Goal: Communication & Community: Answer question/provide support

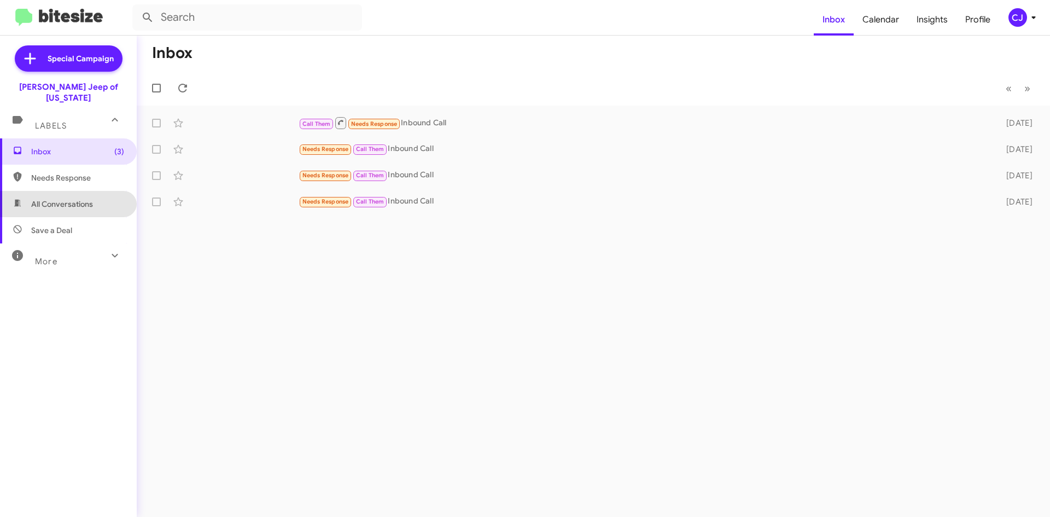
click at [73, 199] on span "All Conversations" at bounding box center [62, 204] width 62 height 11
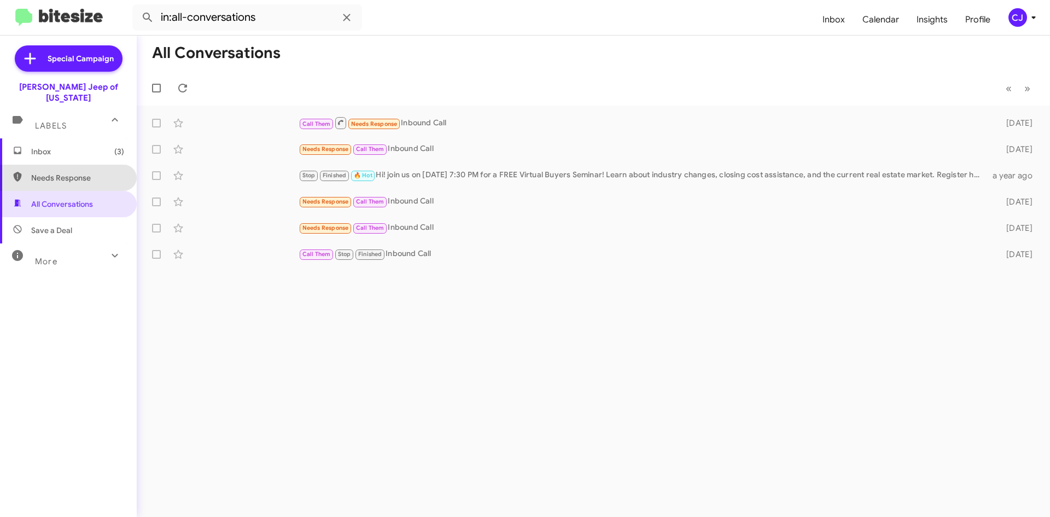
click at [78, 172] on span "Needs Response" at bounding box center [77, 177] width 93 height 11
type input "in:needs-response"
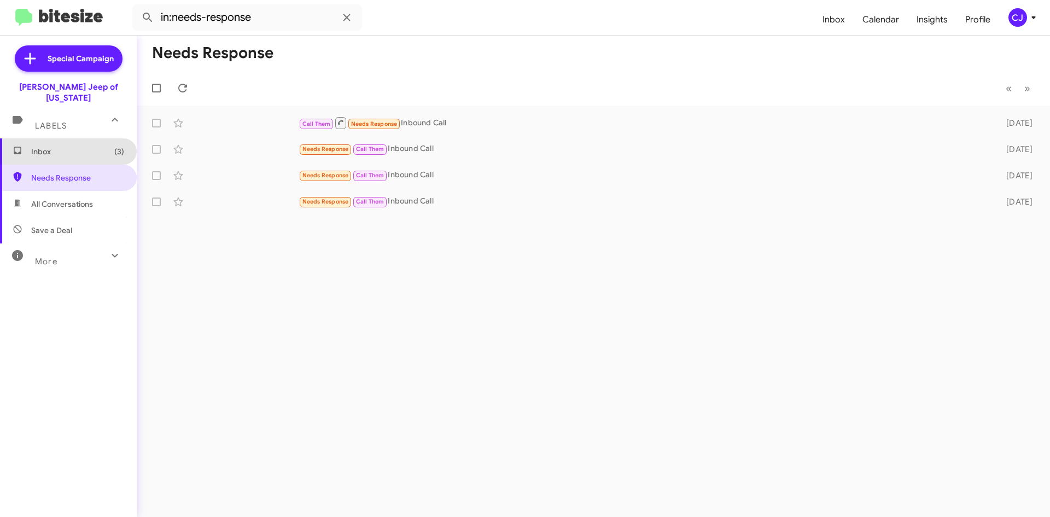
click at [79, 146] on span "Inbox (3)" at bounding box center [77, 151] width 93 height 11
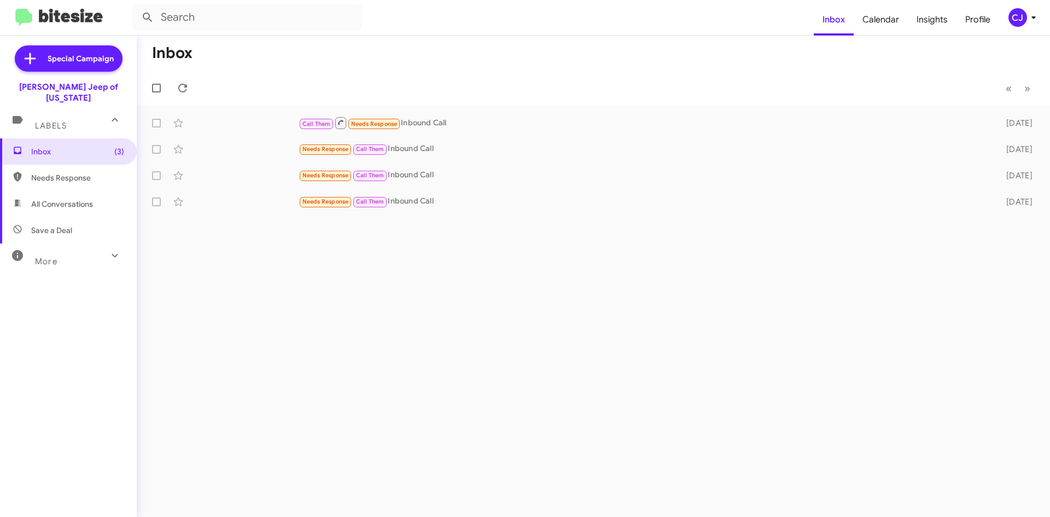
click at [1018, 19] on div "CJ" at bounding box center [1018, 17] width 19 height 19
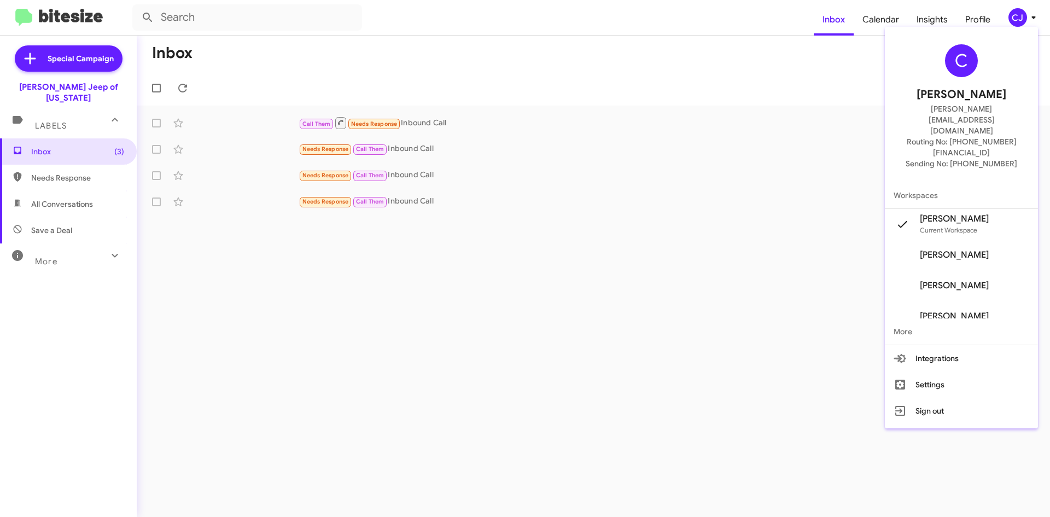
click at [971, 249] on span "[PERSON_NAME]" at bounding box center [954, 254] width 69 height 11
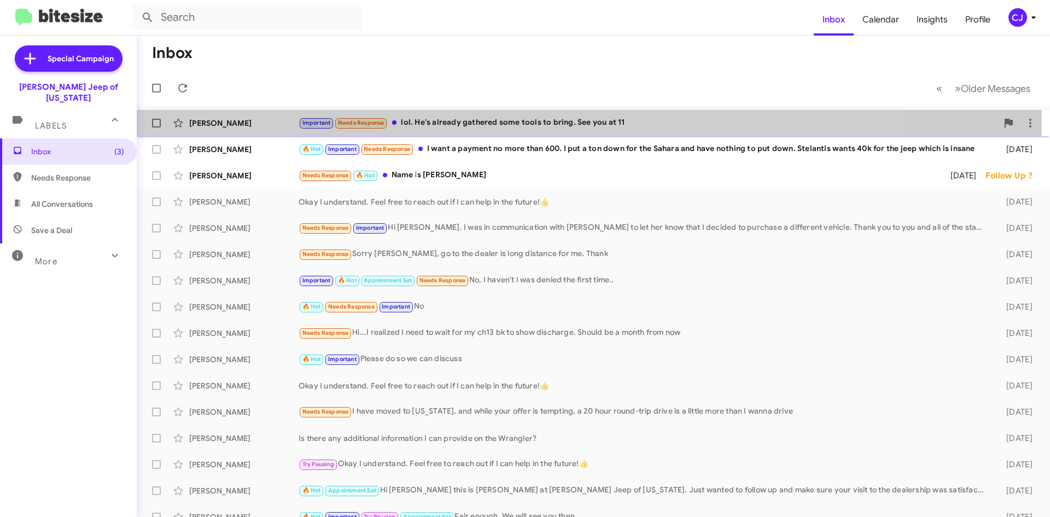
click at [485, 120] on div "Important Needs Response lol. He's already gathered some tools to bring. See yo…" at bounding box center [648, 122] width 699 height 13
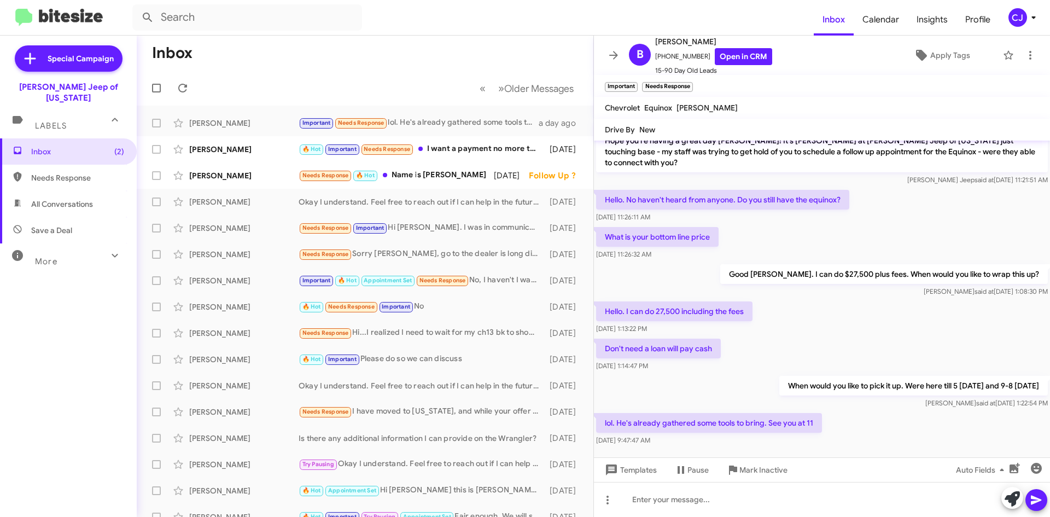
scroll to position [377, 0]
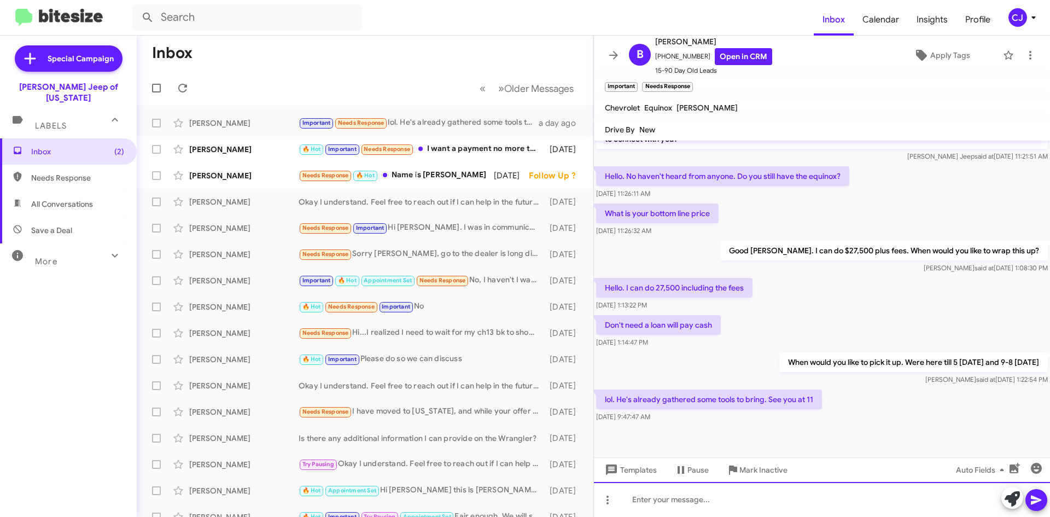
click at [683, 508] on div at bounding box center [822, 499] width 456 height 35
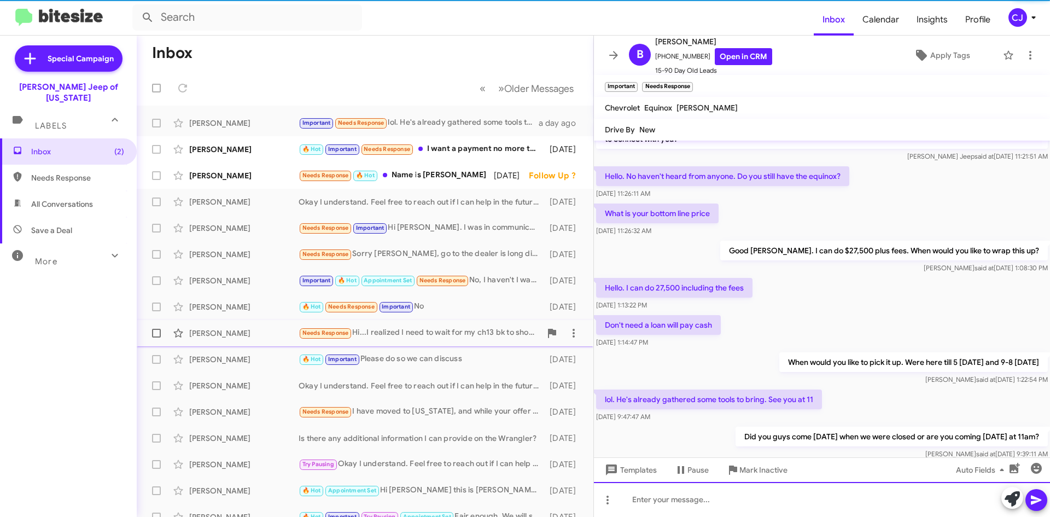
scroll to position [0, 0]
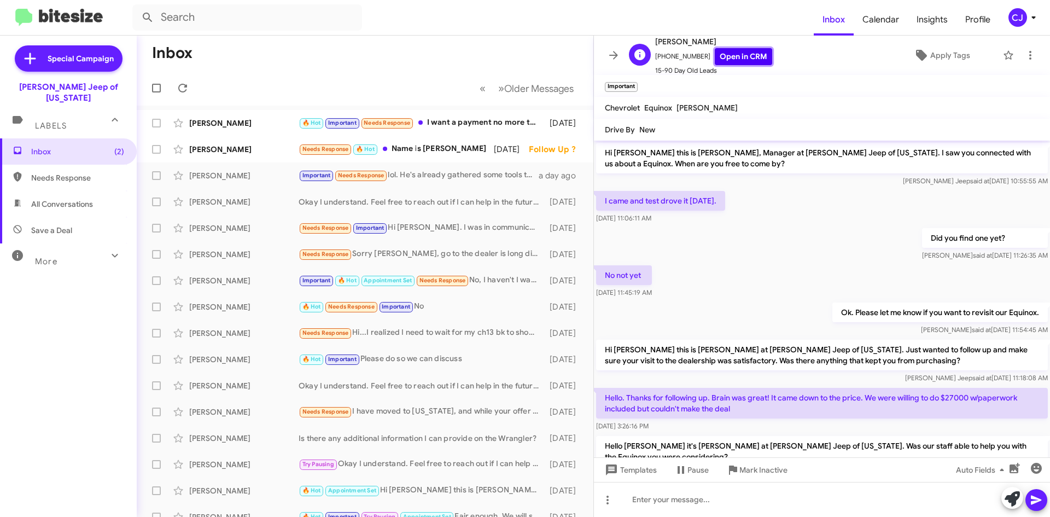
click at [731, 61] on link "Open in CRM" at bounding box center [743, 56] width 57 height 17
click at [445, 154] on div "Needs Response 🔥 Hot Name is Brian" at bounding box center [420, 149] width 242 height 13
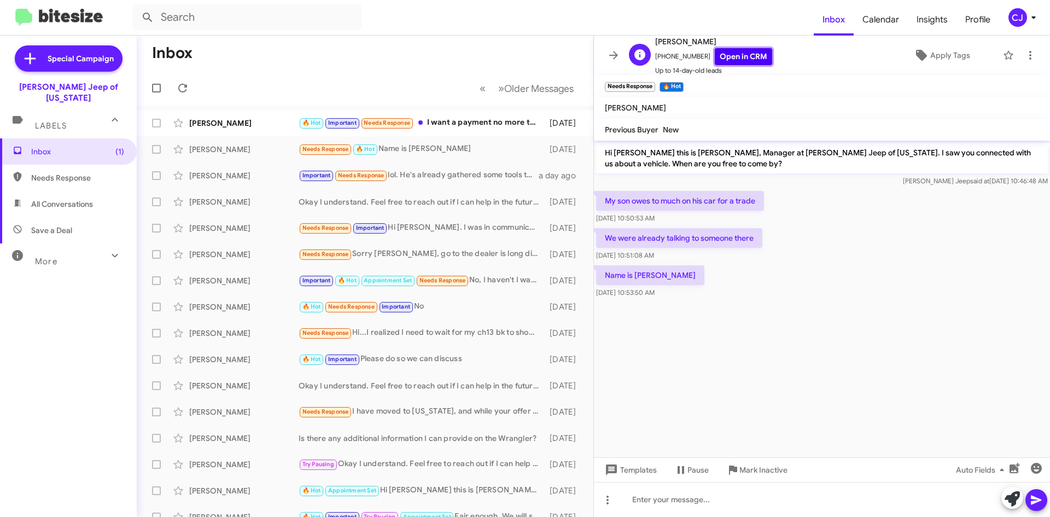
click at [731, 57] on link "Open in CRM" at bounding box center [743, 56] width 57 height 17
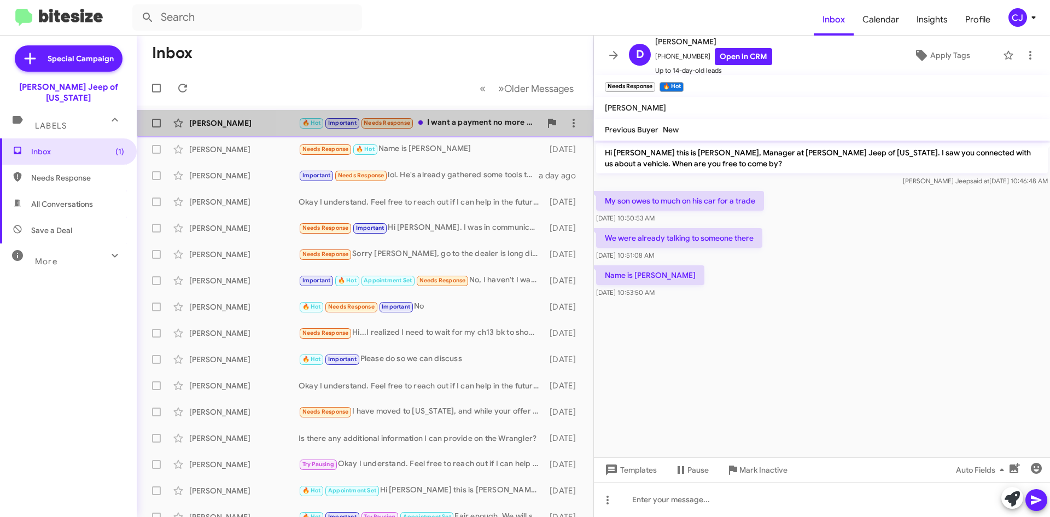
click at [469, 121] on div "🔥 Hot Important Needs Response I want a payment no more than 600. I put a ton d…" at bounding box center [420, 122] width 242 height 13
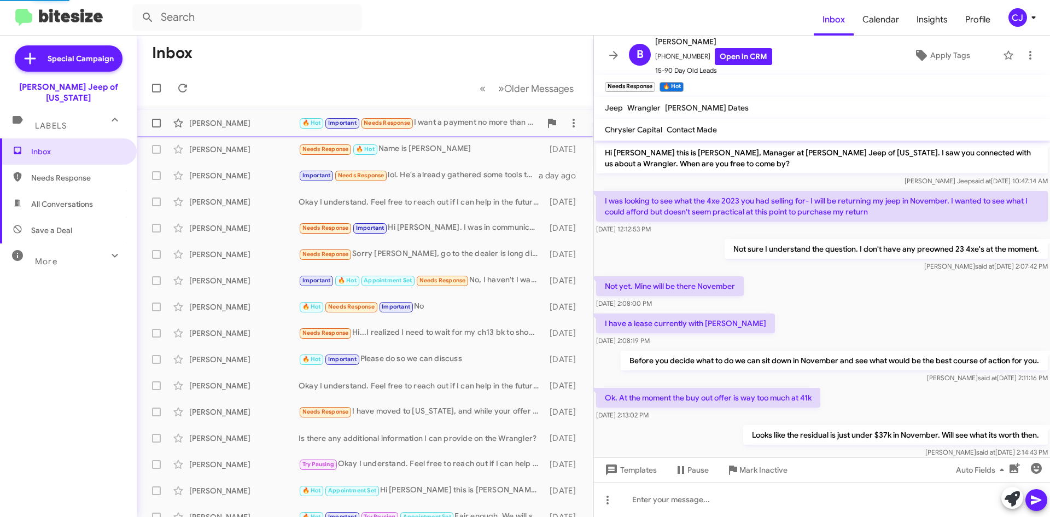
scroll to position [547, 0]
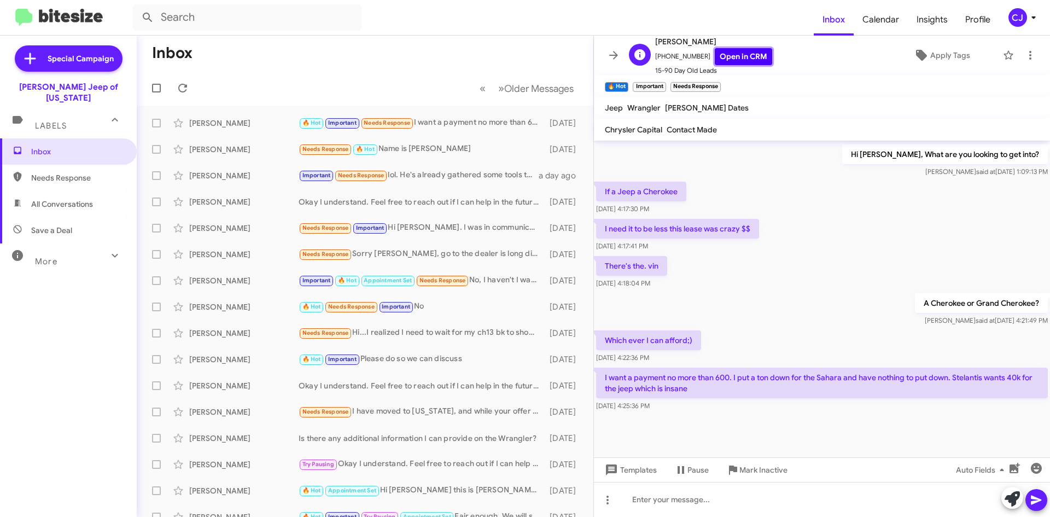
click at [743, 55] on link "Open in CRM" at bounding box center [743, 56] width 57 height 17
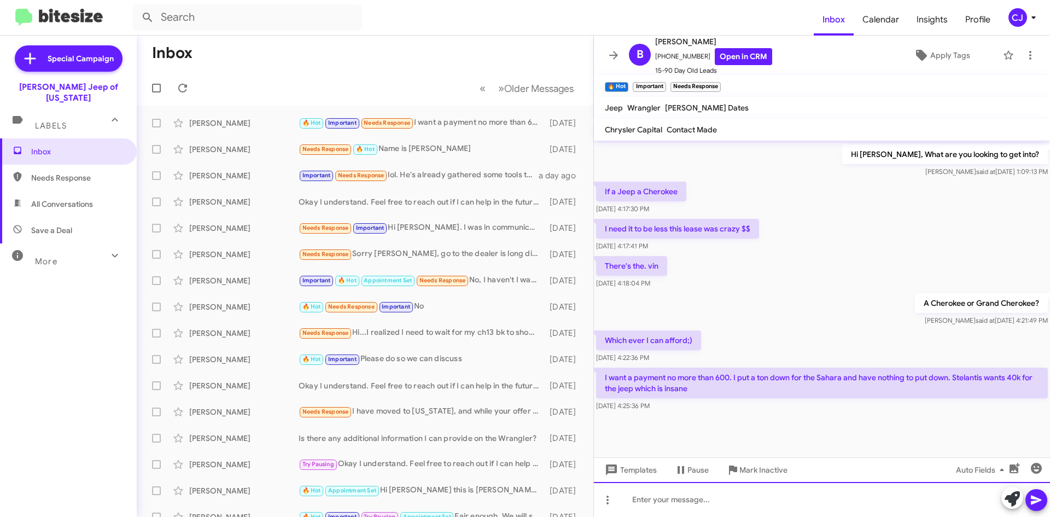
click at [660, 508] on div at bounding box center [822, 499] width 456 height 35
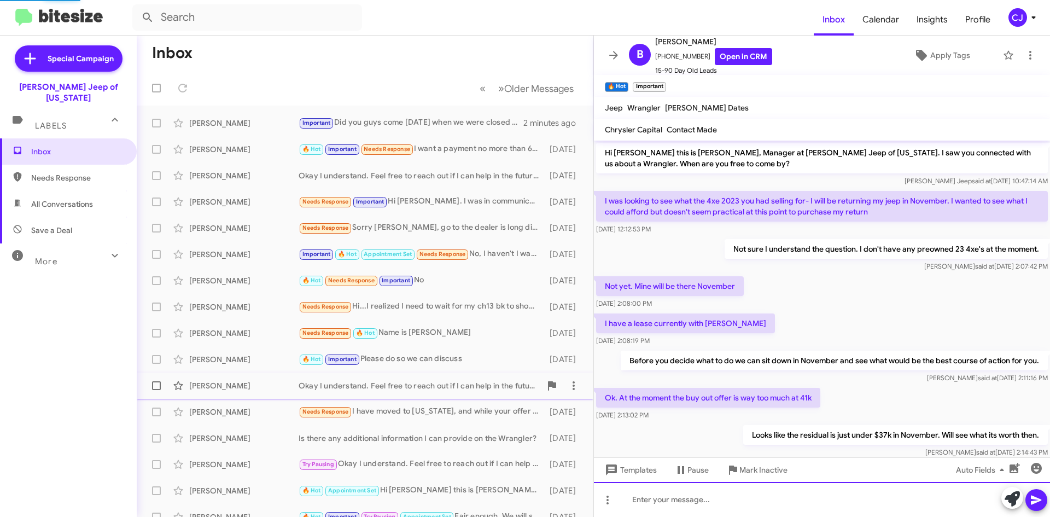
scroll to position [526, 0]
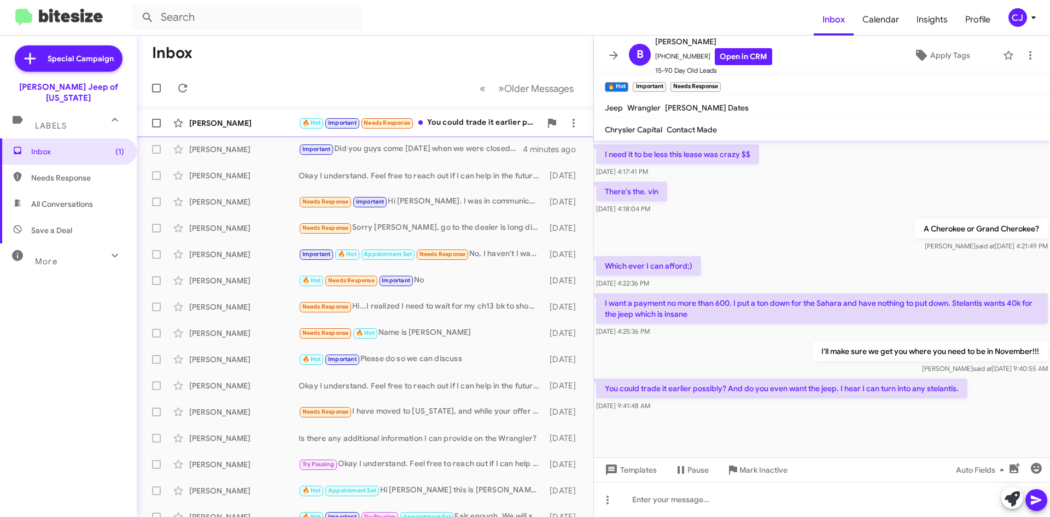
click at [487, 124] on div "🔥 Hot Important Needs Response You could trade it earlier possibly? And do you …" at bounding box center [420, 122] width 242 height 13
click at [727, 57] on link "Open in CRM" at bounding box center [743, 56] width 57 height 17
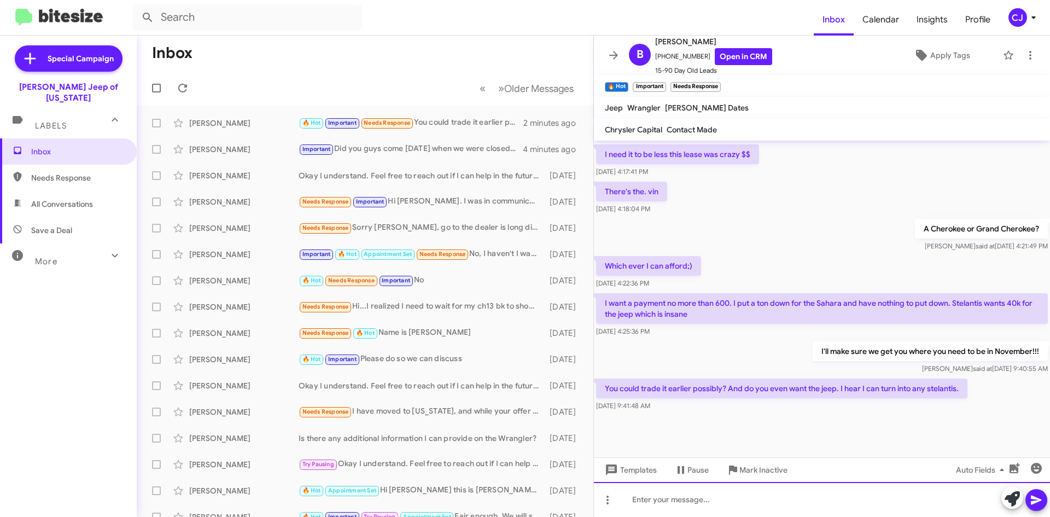
click at [643, 502] on div at bounding box center [822, 499] width 456 height 35
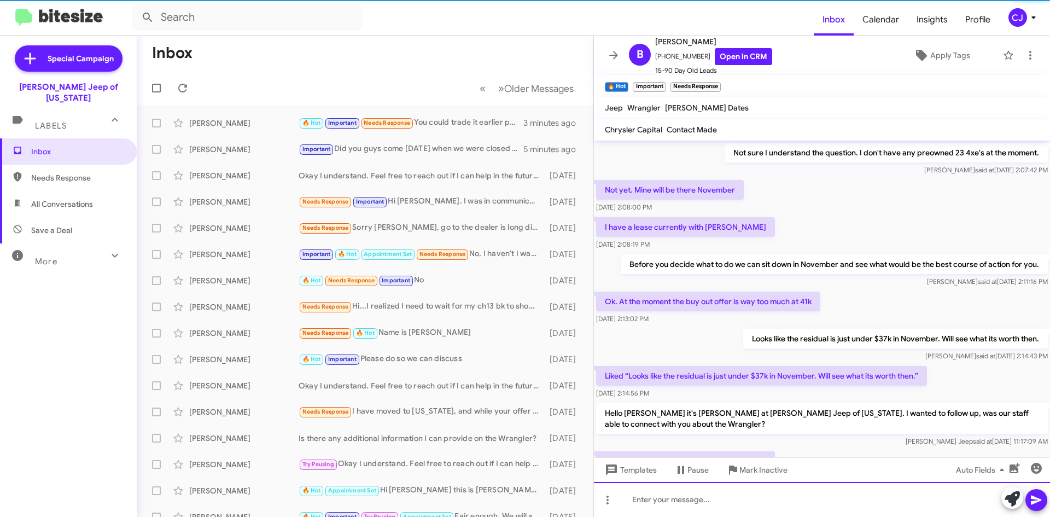
scroll to position [55, 0]
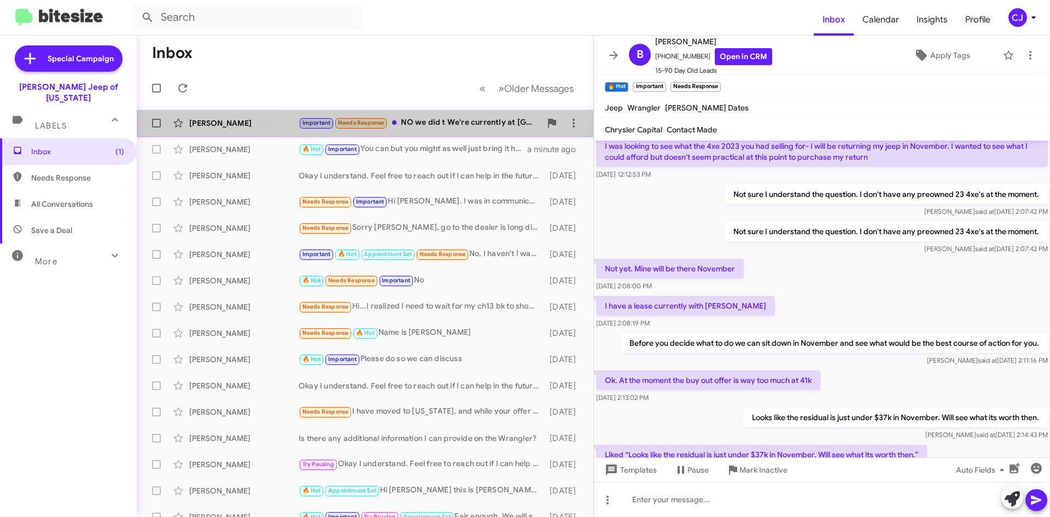
click at [514, 119] on div "Important Needs Response NO we did t We're currently at Hopkins in" at bounding box center [420, 122] width 242 height 13
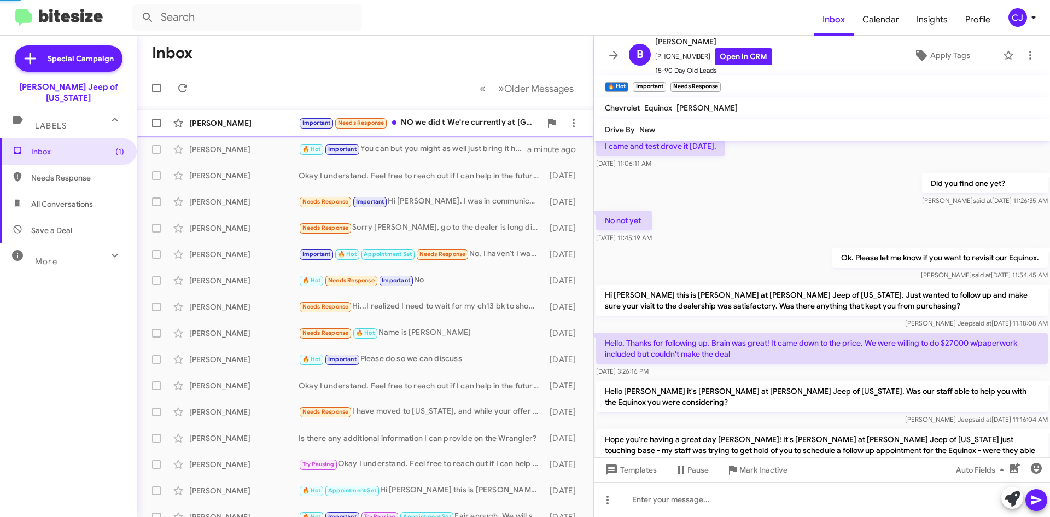
scroll to position [468, 0]
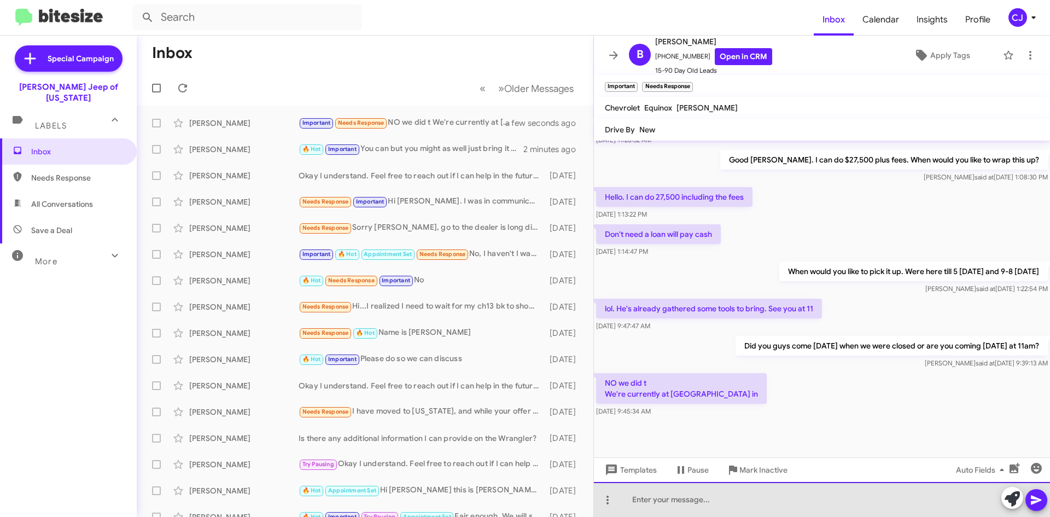
click at [645, 499] on div at bounding box center [822, 499] width 456 height 35
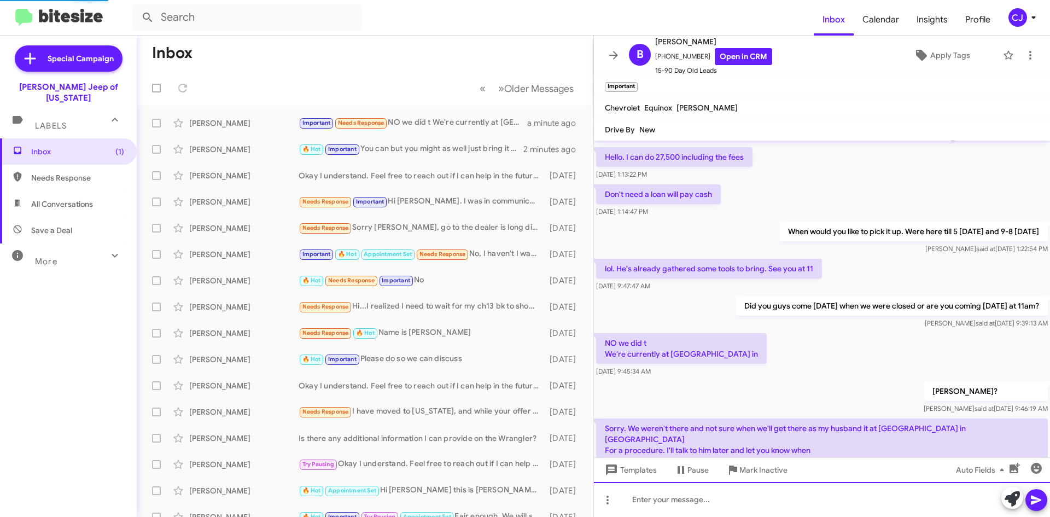
scroll to position [0, 0]
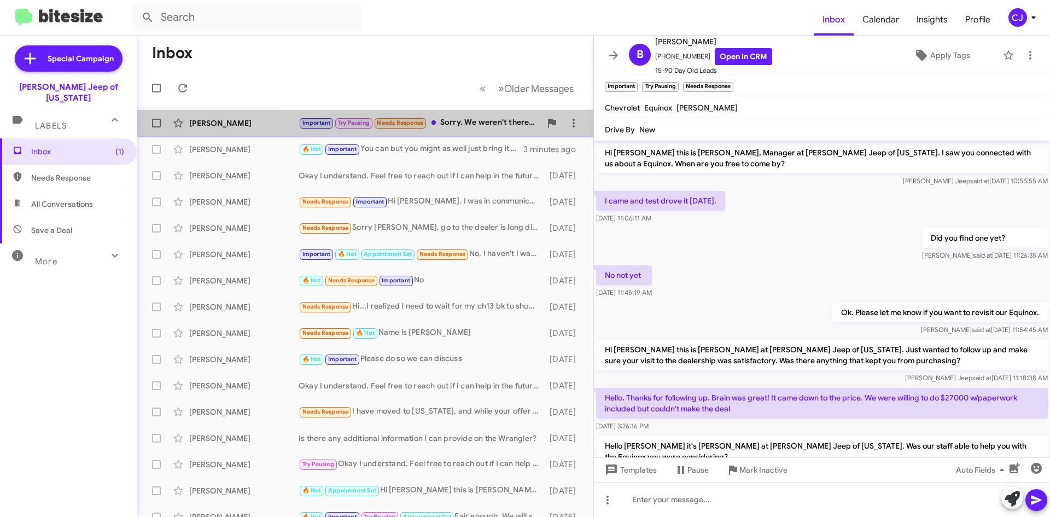
click at [474, 123] on div "Important Try Pausing Needs Response Sorry. We weren't there and not sure when …" at bounding box center [420, 122] width 242 height 13
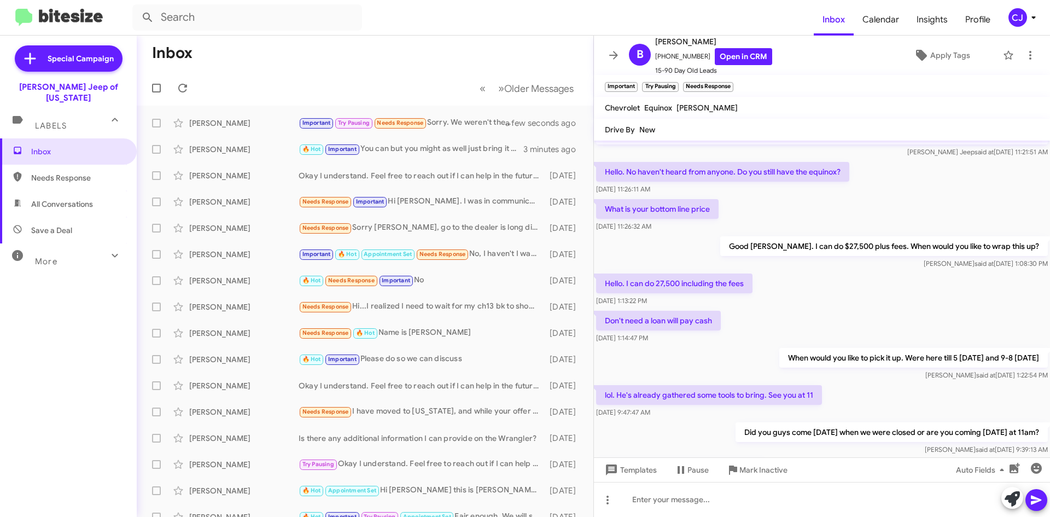
scroll to position [558, 0]
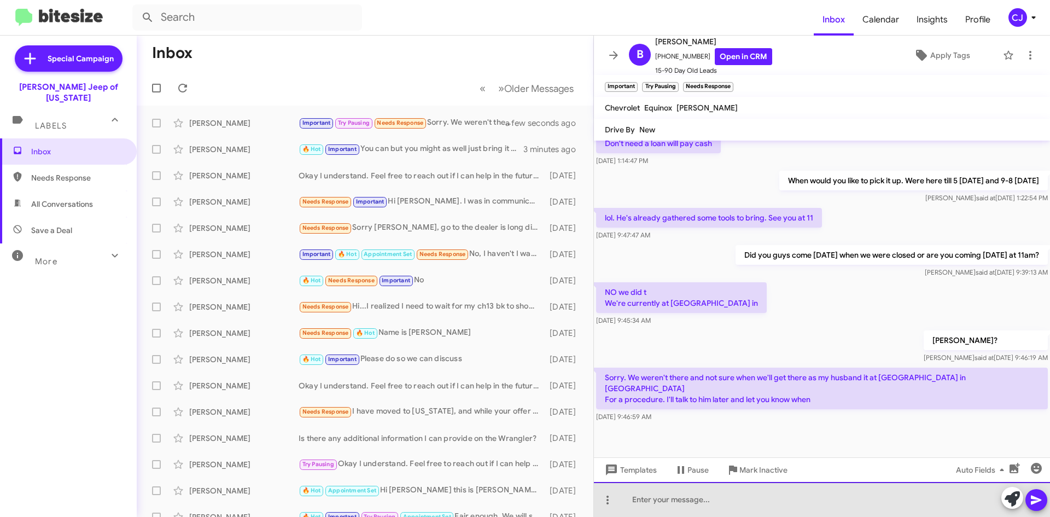
click at [705, 499] on div at bounding box center [822, 499] width 456 height 35
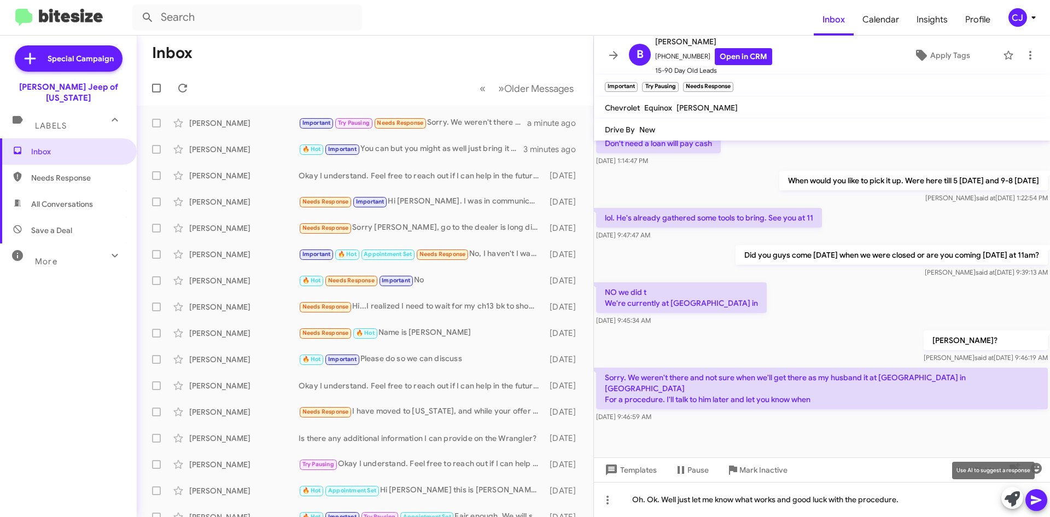
click at [1021, 494] on button at bounding box center [1012, 498] width 22 height 22
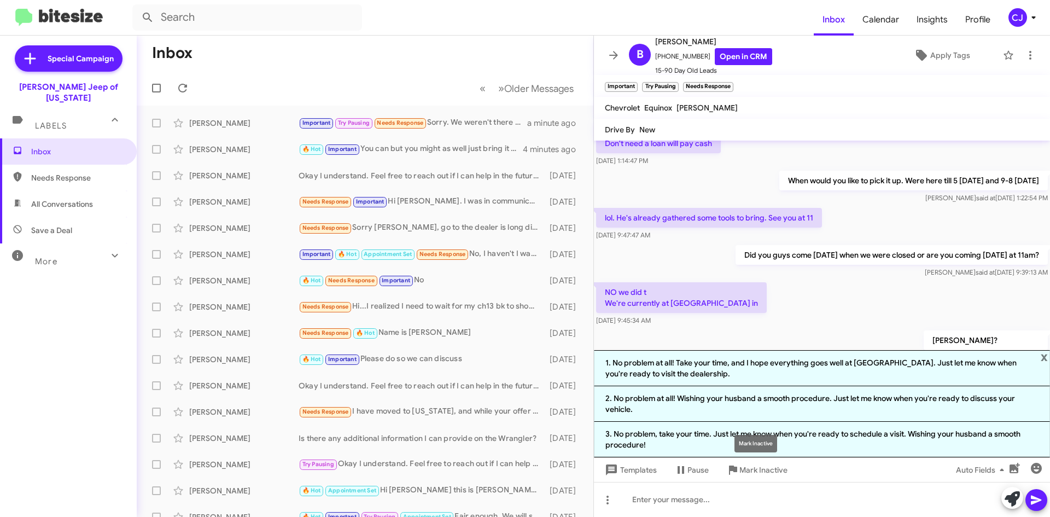
click at [738, 436] on div "Mark Inactive" at bounding box center [756, 444] width 43 height 18
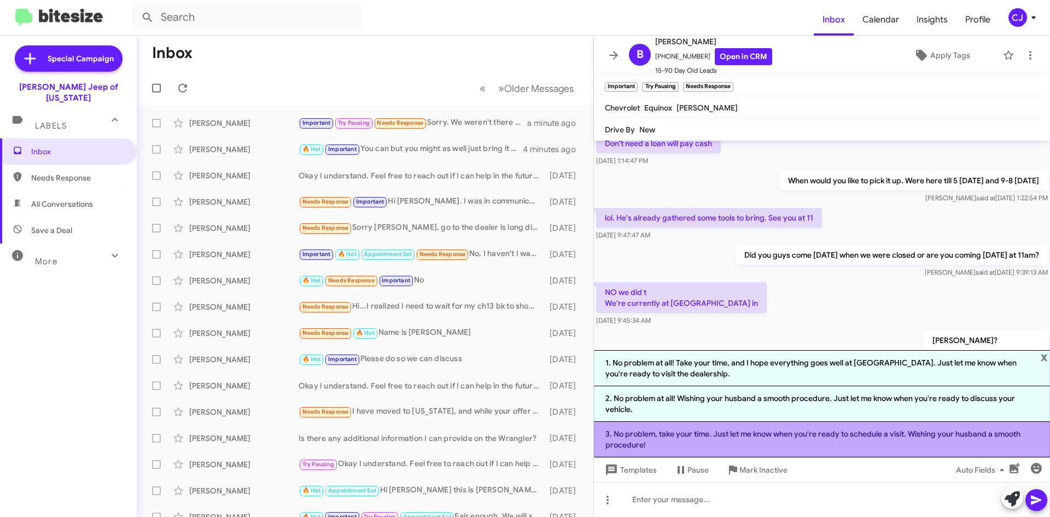
click at [823, 441] on li "3. No problem, take your time. Just let me know when you're ready to schedule a…" at bounding box center [822, 440] width 456 height 36
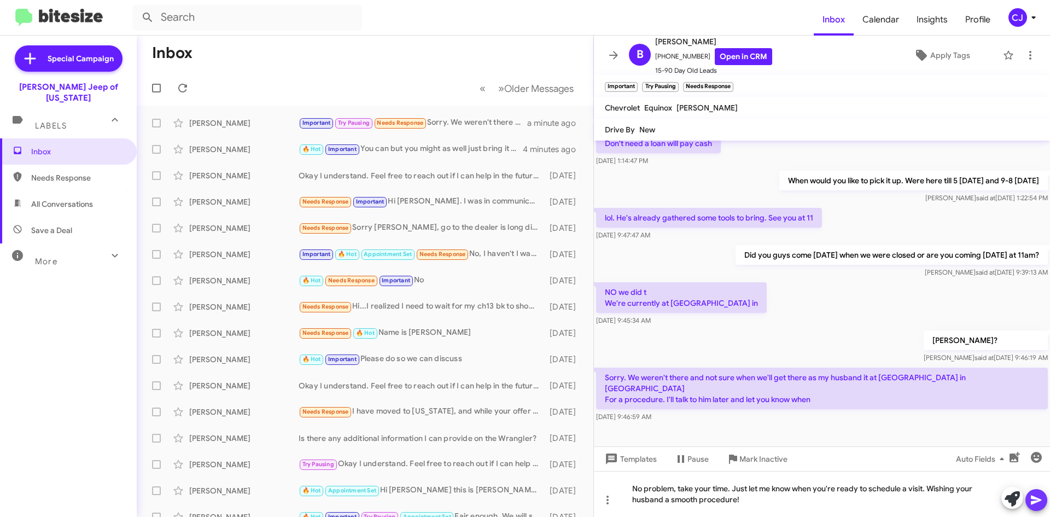
click at [1037, 495] on icon at bounding box center [1036, 499] width 13 height 13
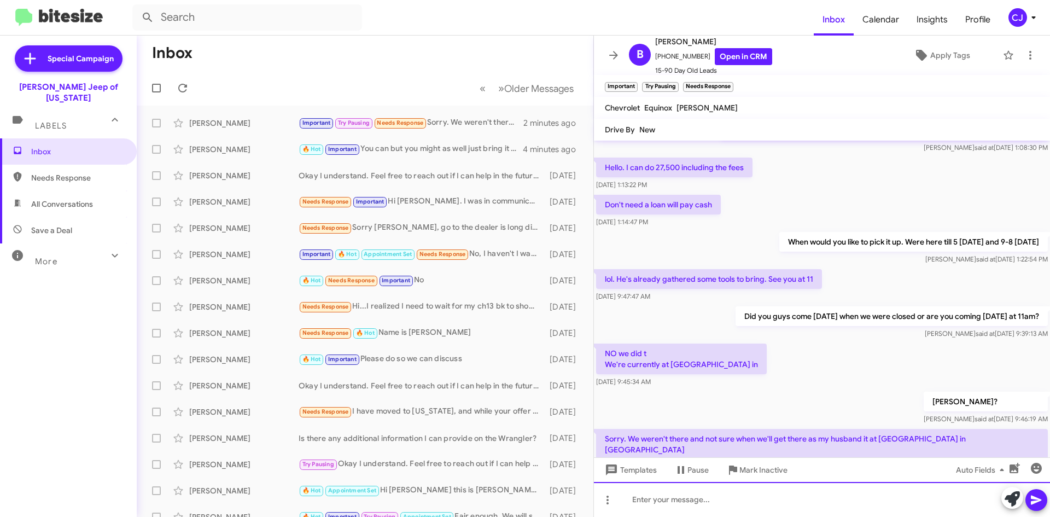
scroll to position [609, 0]
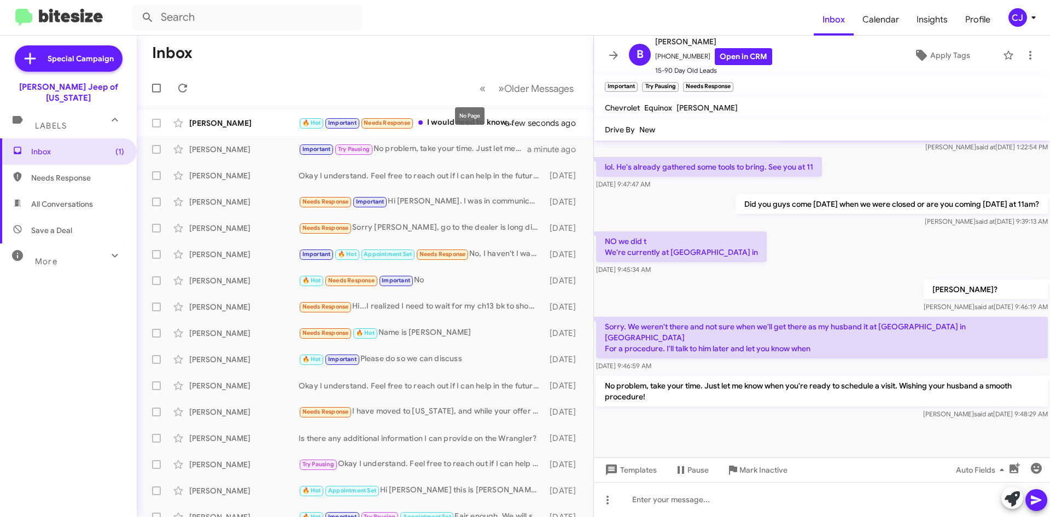
click at [477, 124] on mat-tooltip-component "No Page" at bounding box center [469, 116] width 45 height 33
click at [447, 116] on div "🔥 Hot Important Needs Response I would need to know what we could do prior to y…" at bounding box center [420, 122] width 242 height 13
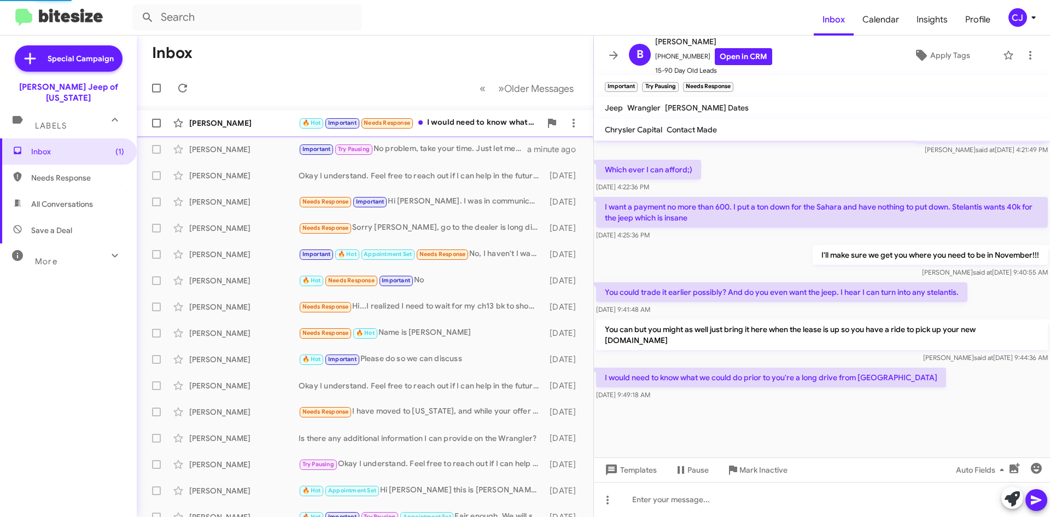
scroll to position [526, 0]
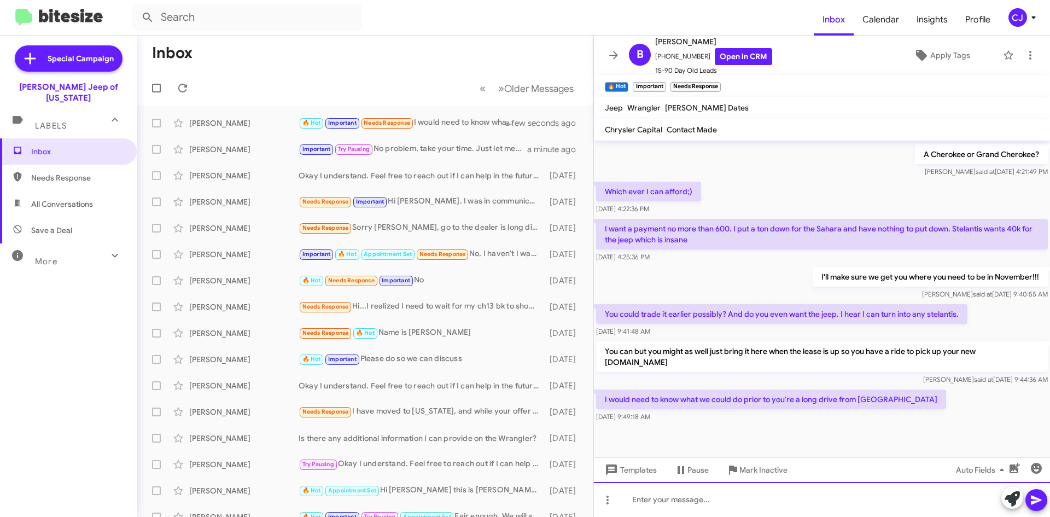
click at [664, 502] on div at bounding box center [822, 499] width 456 height 35
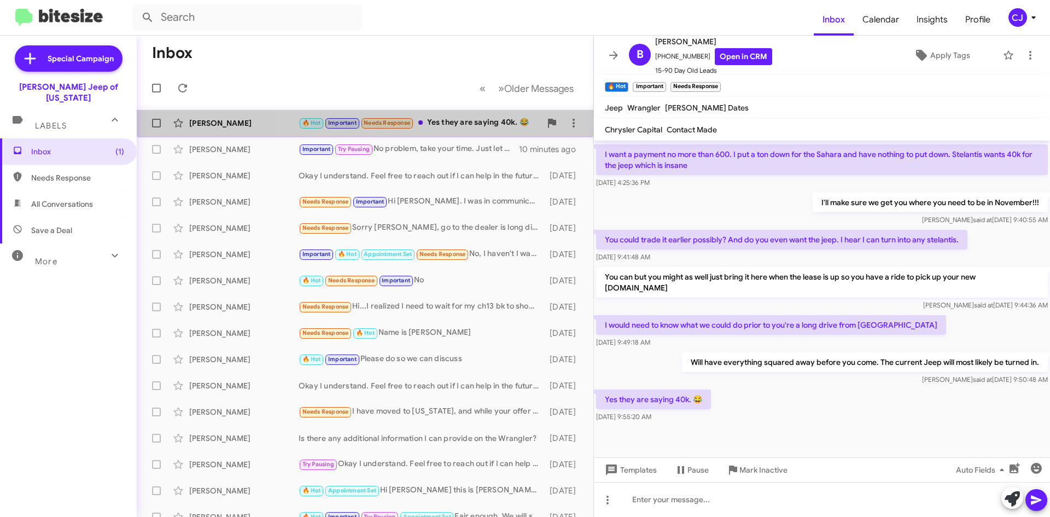
click at [468, 116] on span "Beth Livingston 🔥 Hot Important Needs Response Yes they are saying 40k. 😂 3 min…" at bounding box center [365, 123] width 457 height 26
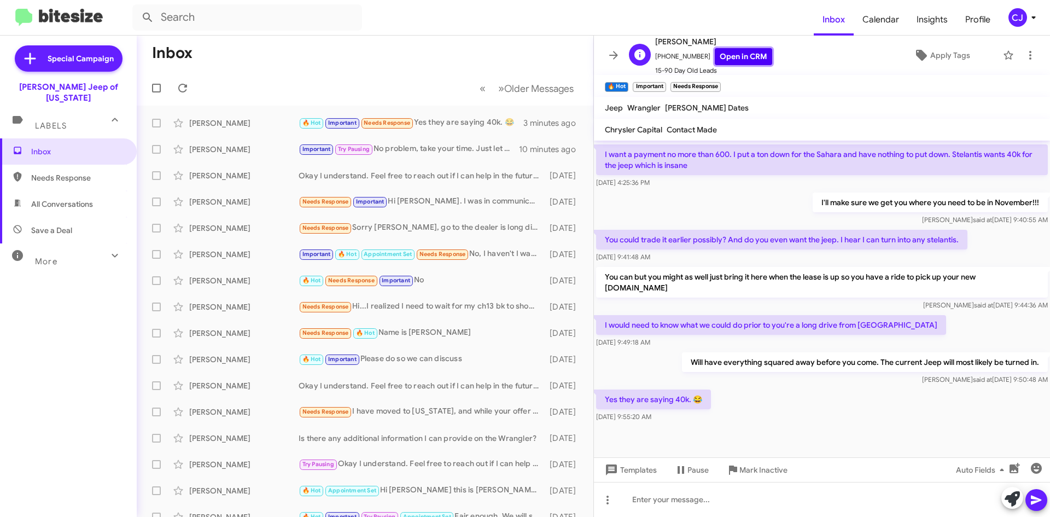
click at [744, 56] on link "Open in CRM" at bounding box center [743, 56] width 57 height 17
